Goal: Task Accomplishment & Management: Use online tool/utility

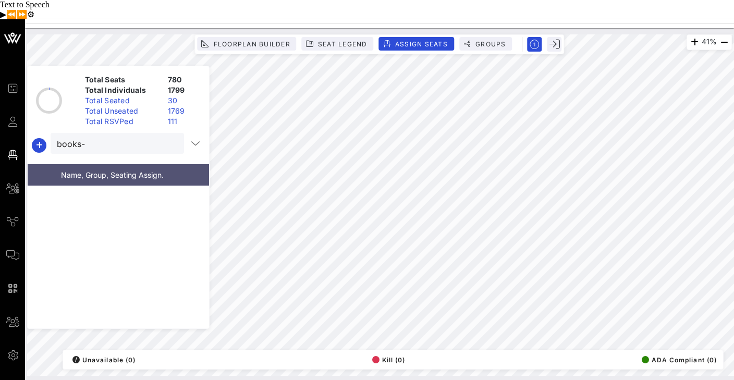
scroll to position [218, 0]
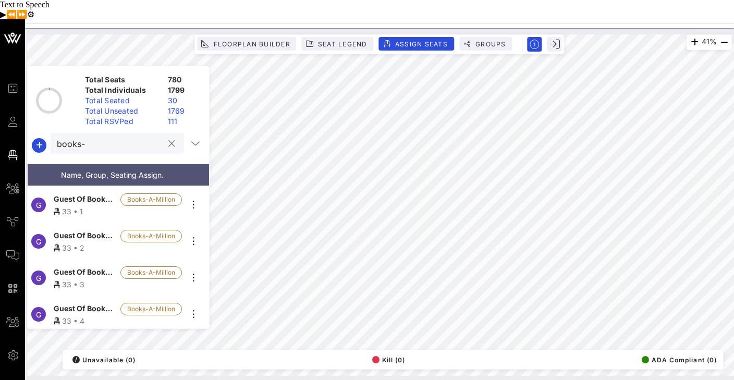
click at [123, 133] on div "books-" at bounding box center [110, 143] width 106 height 21
click at [118, 137] on input "books-" at bounding box center [110, 144] width 106 height 14
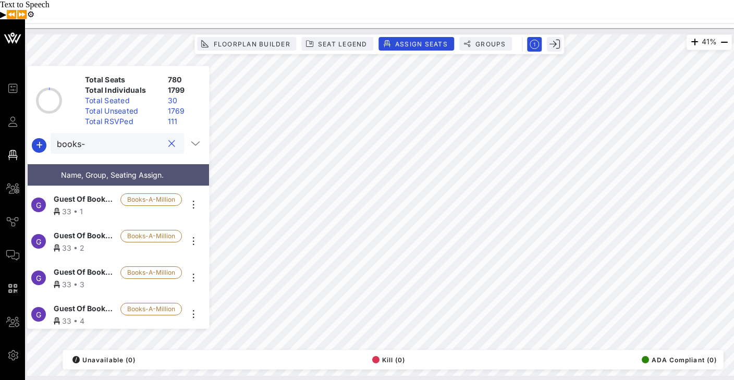
click at [118, 137] on input "books-" at bounding box center [110, 144] width 106 height 14
click at [125, 137] on input "books-" at bounding box center [110, 144] width 106 height 14
click at [490, 40] on span "Groups" at bounding box center [490, 44] width 31 height 8
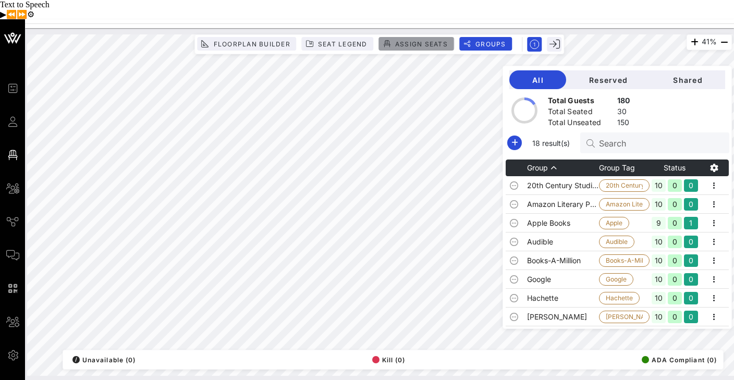
click at [411, 40] on span "Assign Seats" at bounding box center [421, 44] width 53 height 8
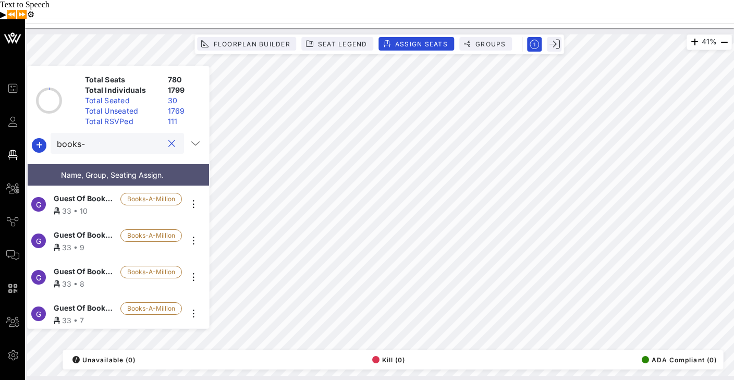
click at [110, 137] on input "books-" at bounding box center [110, 144] width 106 height 14
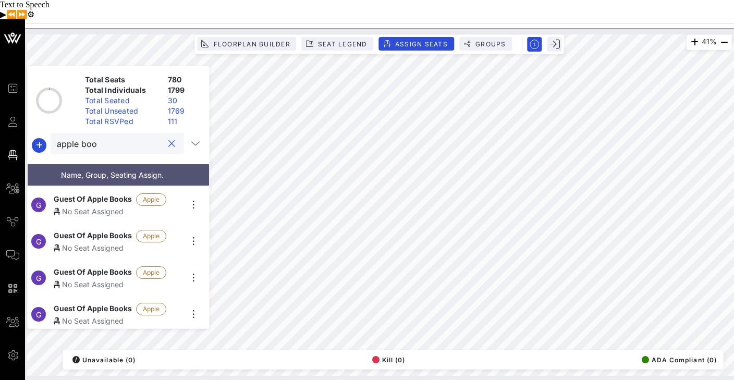
scroll to position [0, 0]
type input "apple boo"
